Goal: Task Accomplishment & Management: Manage account settings

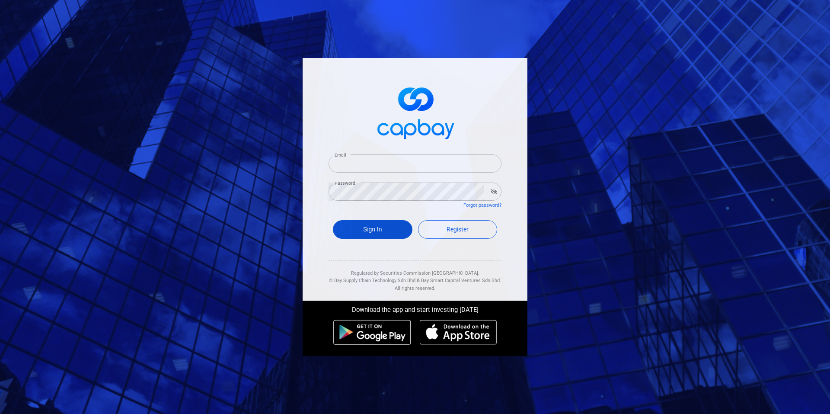
type input "aj_723@hotmail.com"
click at [379, 236] on button "Sign In" at bounding box center [373, 229] width 80 height 19
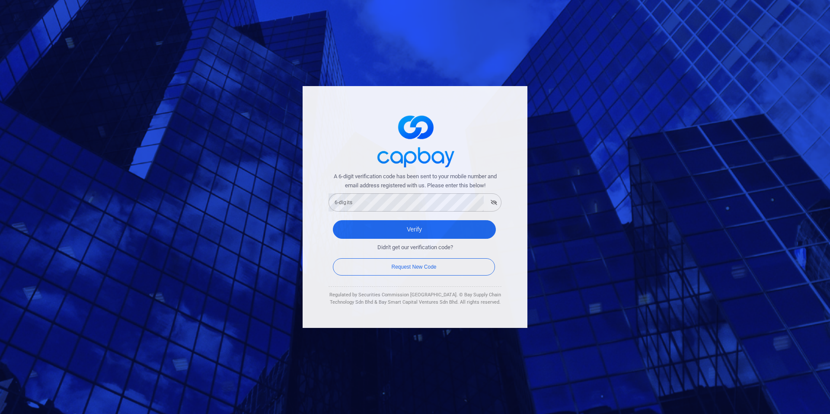
click at [370, 216] on div "Verify" at bounding box center [414, 232] width 173 height 32
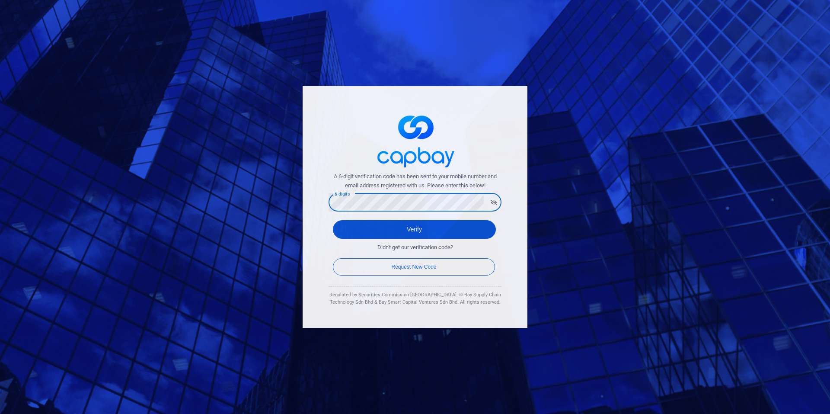
click at [362, 232] on button "Verify" at bounding box center [414, 229] width 163 height 19
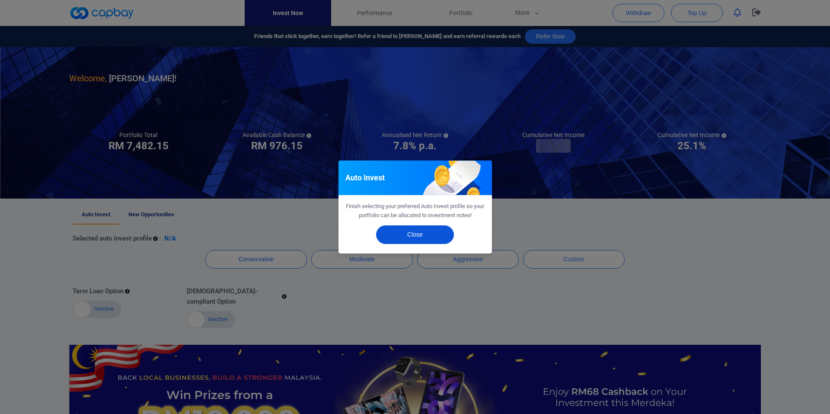
click at [439, 234] on button "Close" at bounding box center [415, 234] width 78 height 19
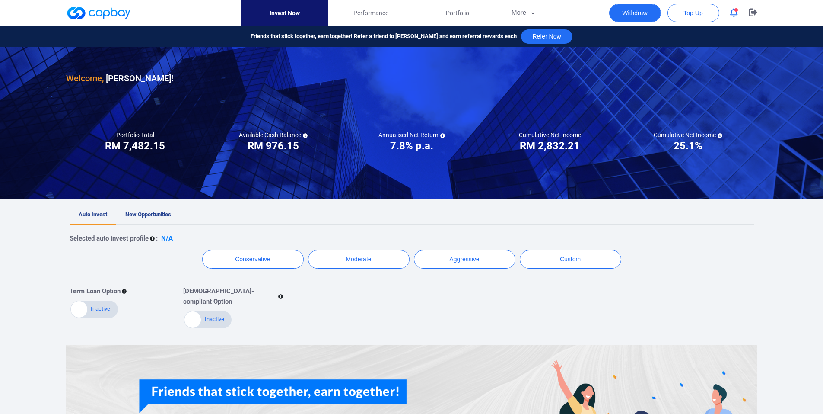
click at [643, 18] on button "Withdraw" at bounding box center [635, 13] width 52 height 18
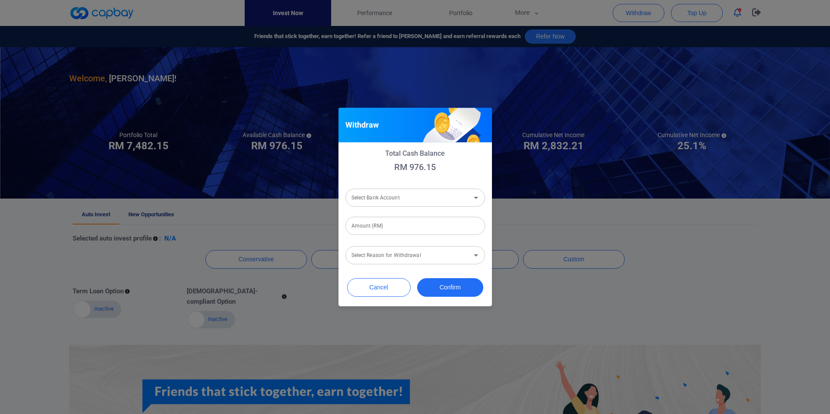
click at [436, 200] on input "Select Bank Account" at bounding box center [408, 198] width 120 height 16
click at [428, 217] on li "Hong Leong Bank Berhad [Acc No: 10900097759 - Acc Name:Ajay Goo Zhan]" at bounding box center [415, 220] width 140 height 21
type input "Hong Leong Bank Berhad [Acc No: 10900097759 - Acc Name:Ajay Goo Zhan]"
click at [413, 229] on input "Amount (RM)" at bounding box center [415, 226] width 140 height 18
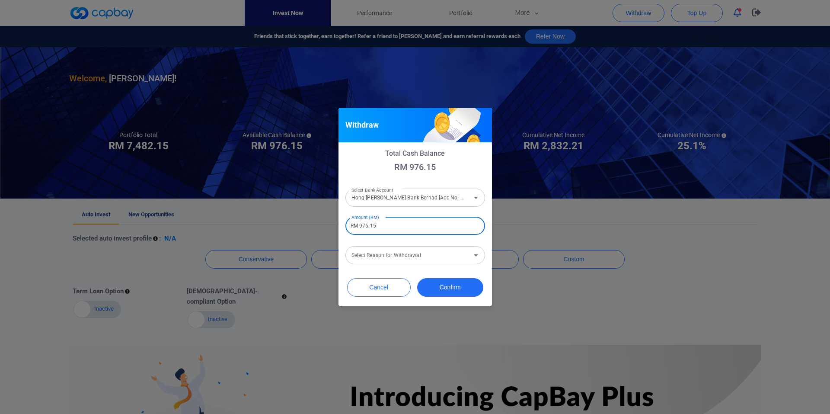
type input "RM 976.15"
click at [380, 262] on input "Select Reason for Withdrawal" at bounding box center [408, 255] width 120 height 16
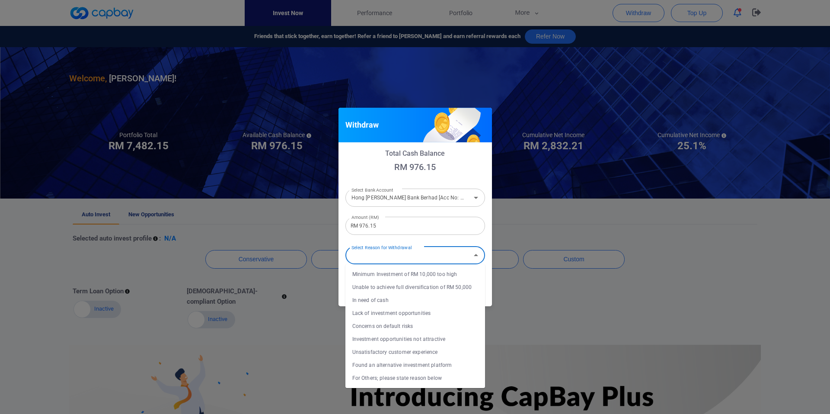
click at [396, 306] on li "In need of cash" at bounding box center [415, 299] width 140 height 13
type input "In need of cash"
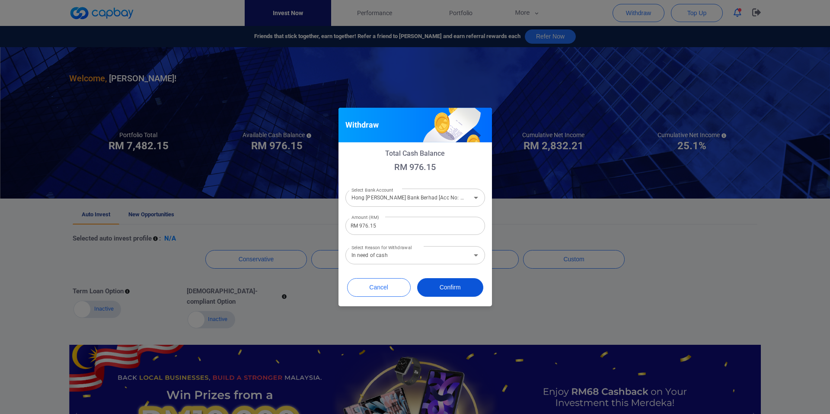
click at [460, 282] on button "Confirm" at bounding box center [450, 287] width 66 height 19
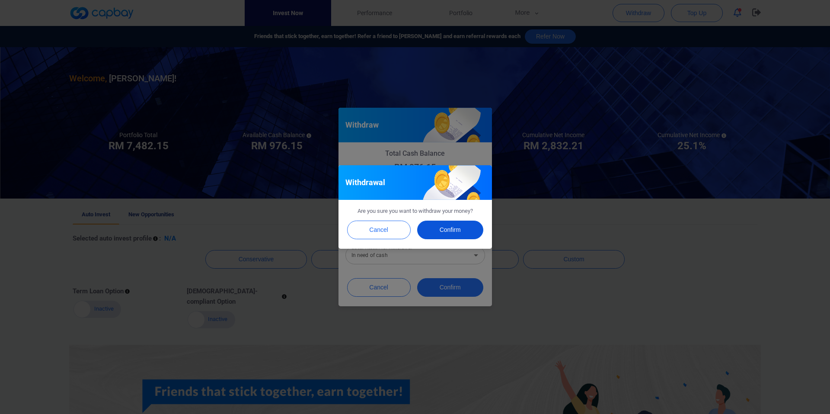
click at [456, 225] on button "Confirm" at bounding box center [450, 229] width 66 height 19
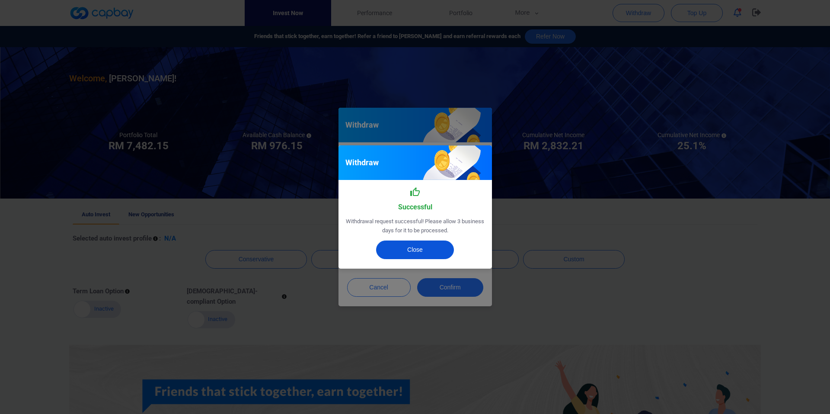
click at [417, 252] on button "Close" at bounding box center [415, 249] width 78 height 19
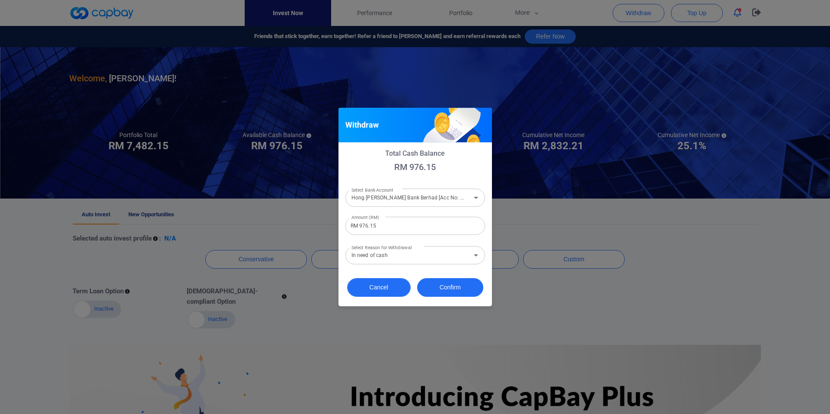
click at [387, 291] on button "Cancel" at bounding box center [379, 287] width 64 height 19
